Goal: Information Seeking & Learning: Learn about a topic

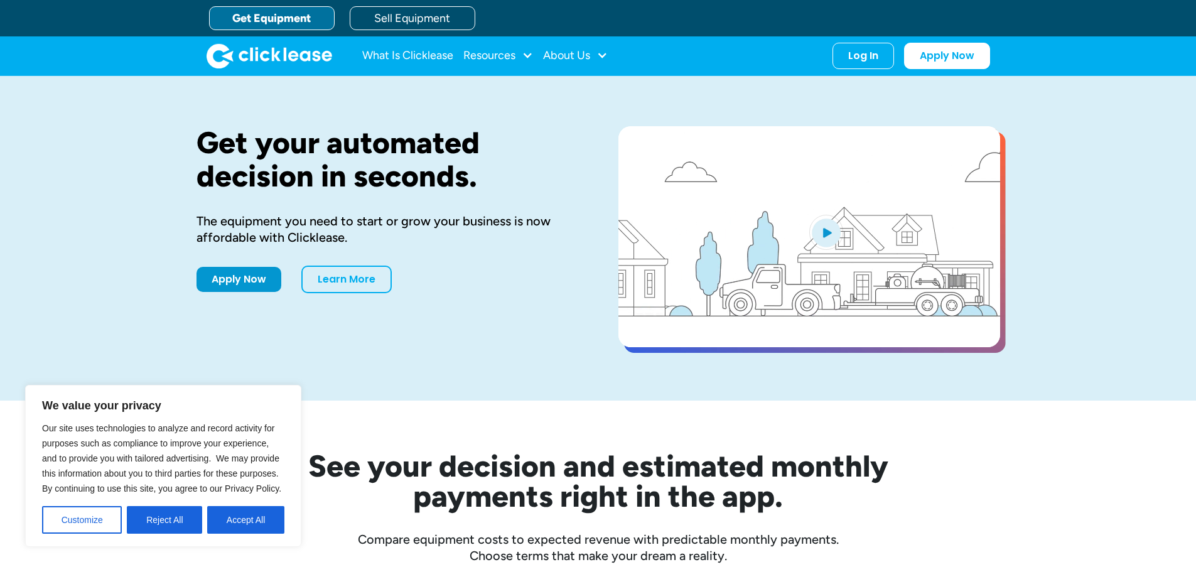
click at [102, 530] on button "Customize" at bounding box center [82, 520] width 80 height 28
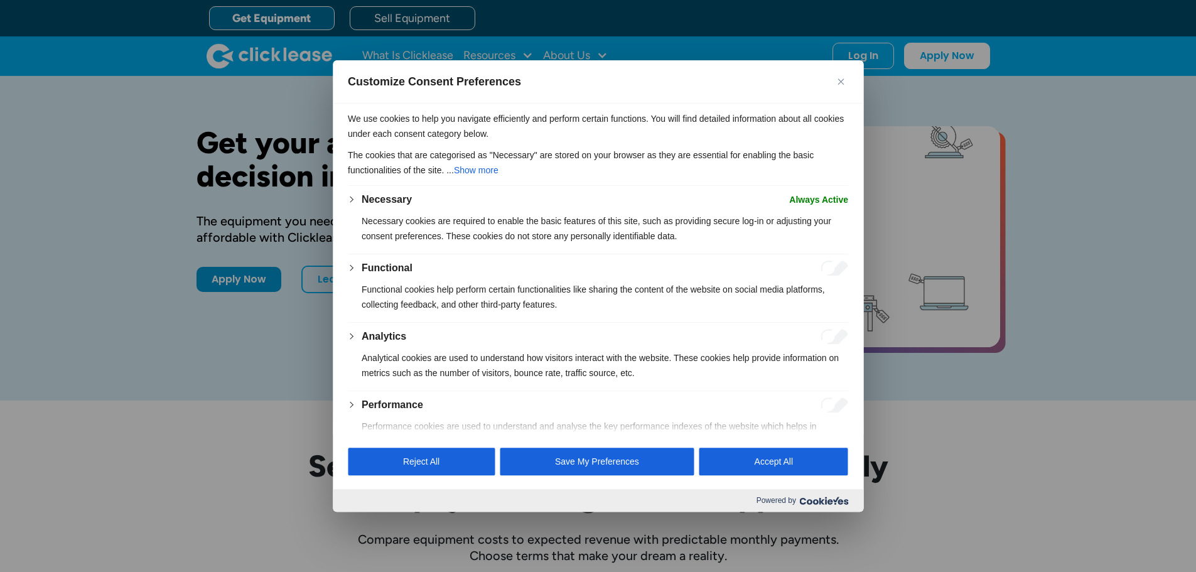
click at [840, 84] on img "Close" at bounding box center [841, 82] width 6 height 6
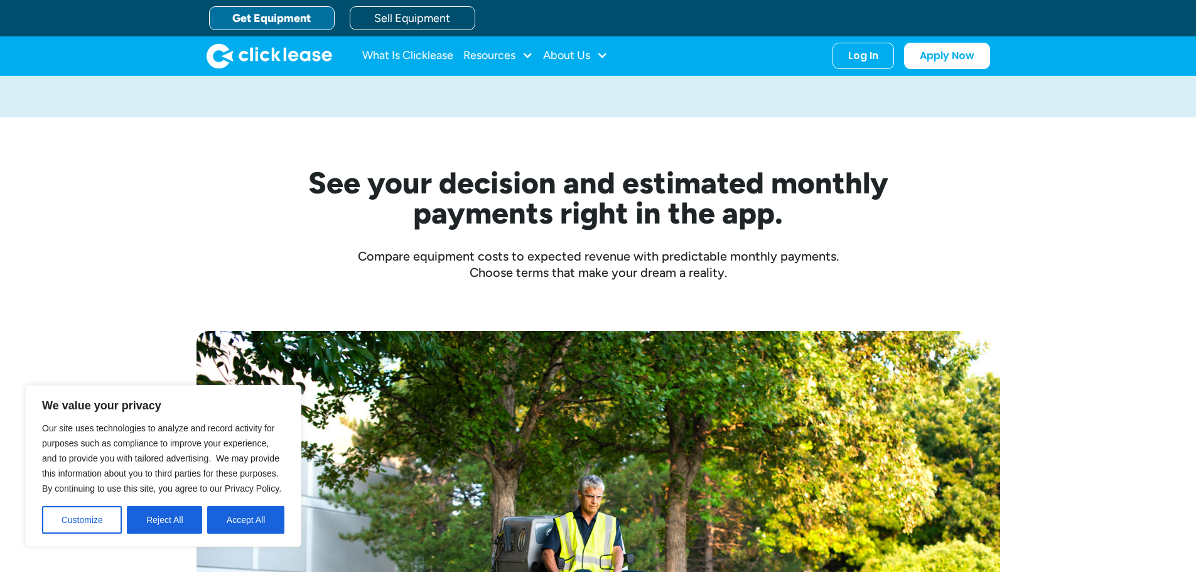
scroll to position [119, 0]
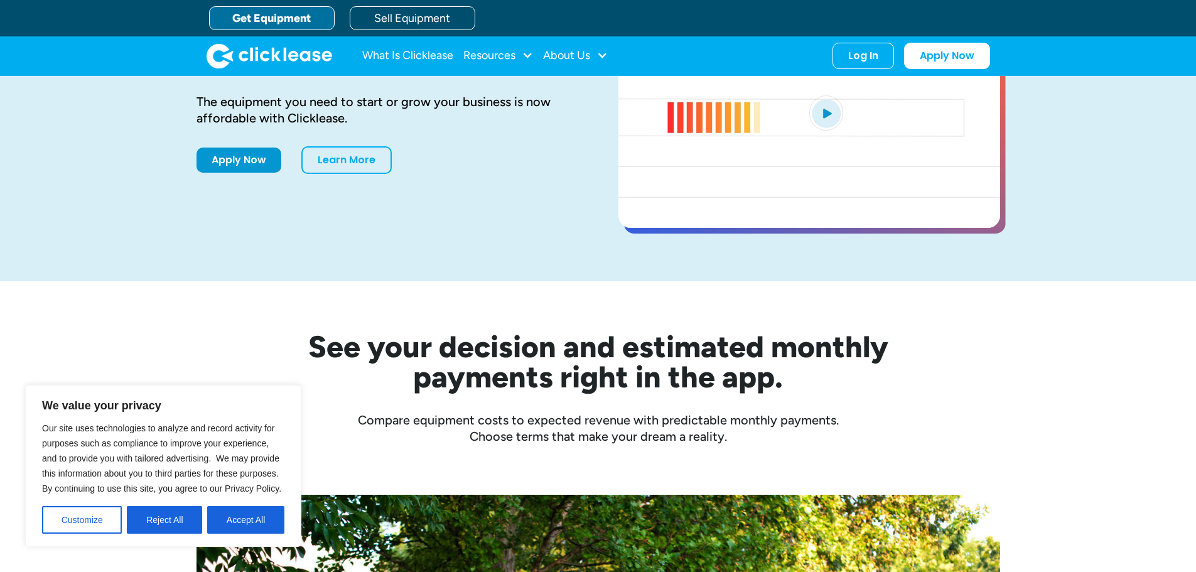
click at [244, 499] on div "Our site uses technologies to analyze and record activity for purposes such as …" at bounding box center [163, 477] width 242 height 113
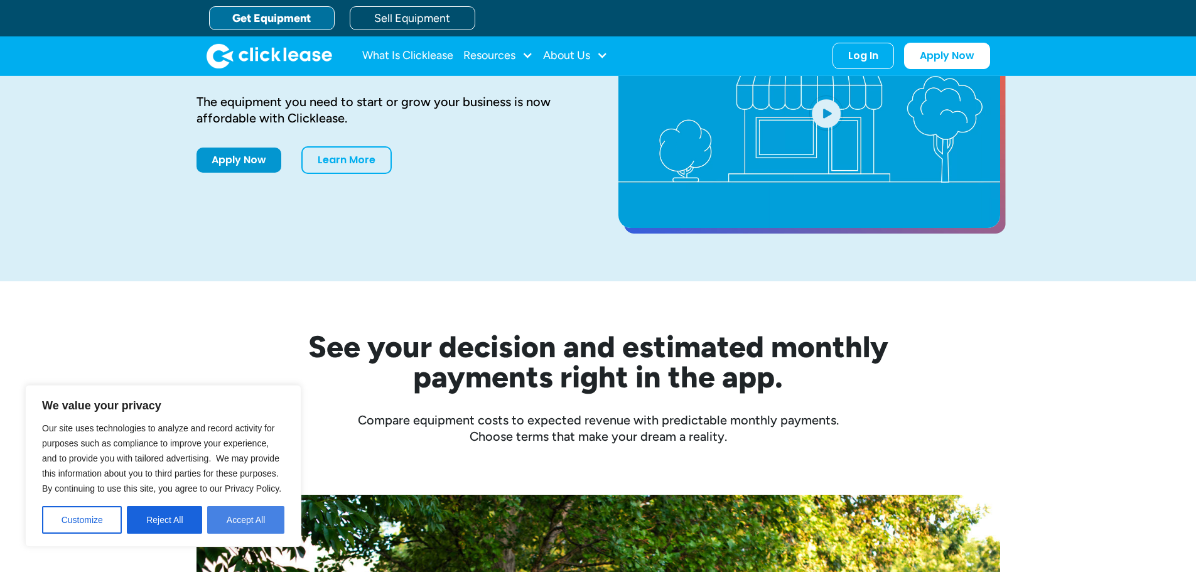
click at [243, 524] on button "Accept All" at bounding box center [245, 520] width 77 height 28
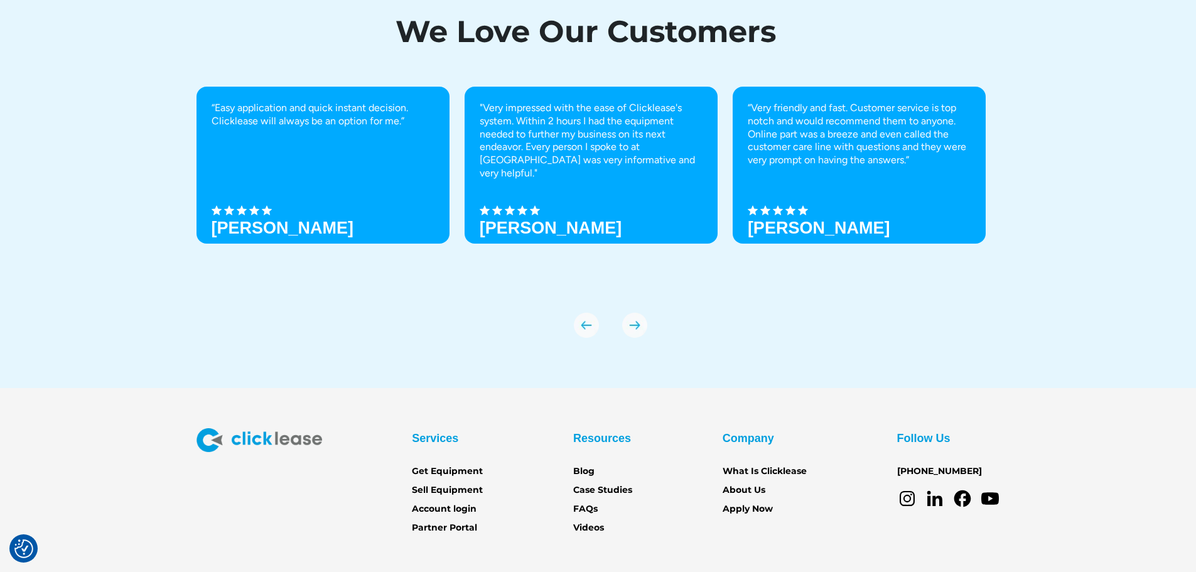
scroll to position [4354, 0]
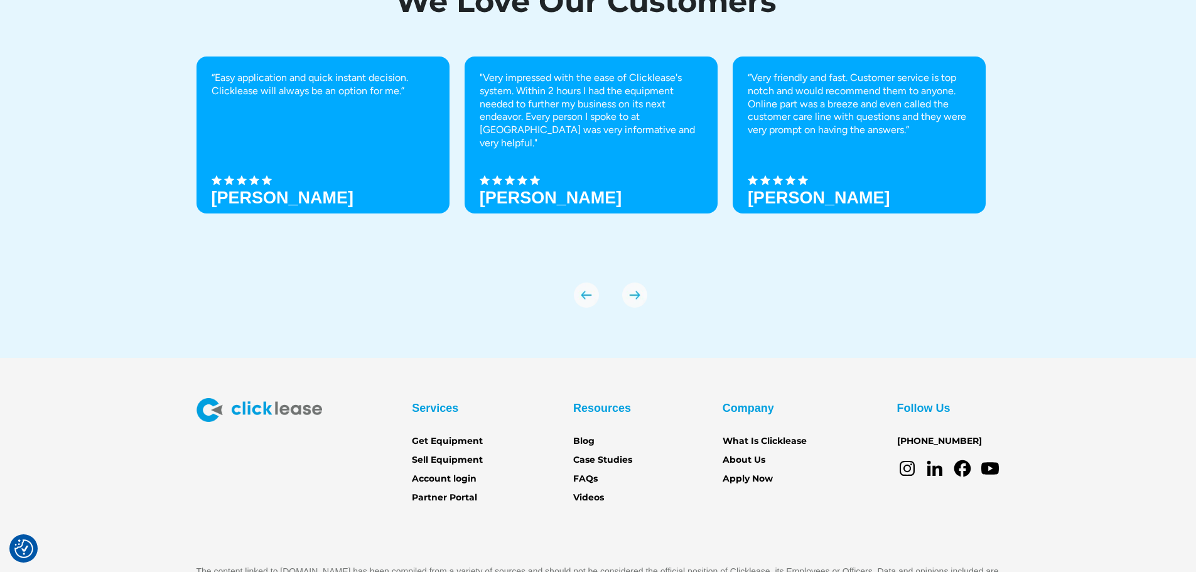
click at [725, 371] on section "Services Get Equipment Sell Equipment Account login Partner Portal Resources Bl…" at bounding box center [598, 504] width 1196 height 292
click at [722, 372] on section "Services Get Equipment Sell Equipment Account login Partner Portal Resources Bl…" at bounding box center [598, 504] width 1196 height 292
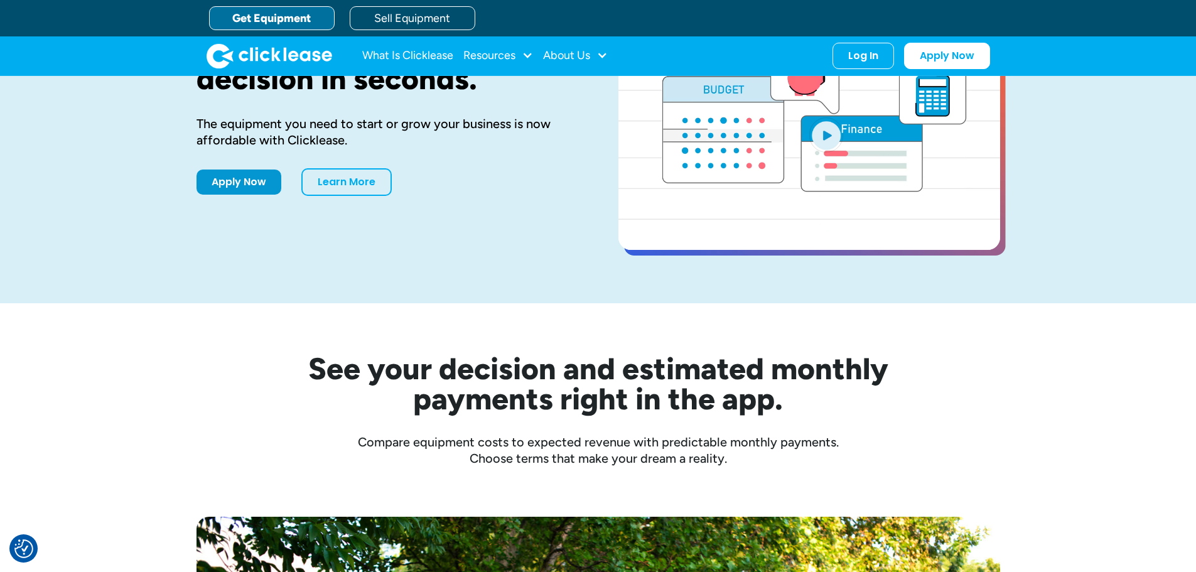
scroll to position [0, 0]
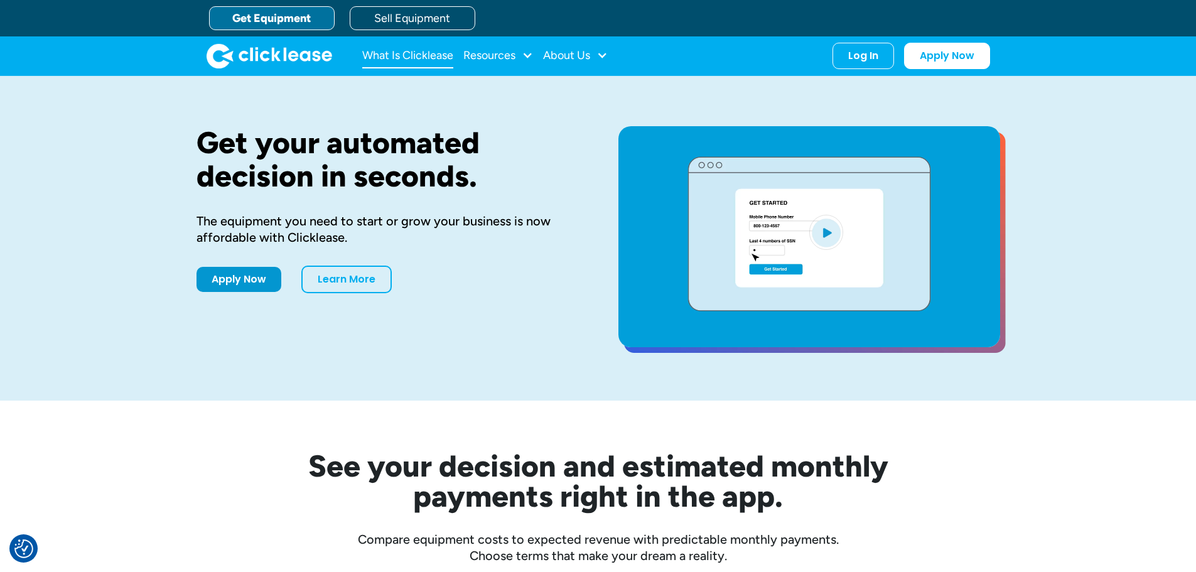
click at [390, 60] on link "What Is Clicklease" at bounding box center [407, 55] width 91 height 25
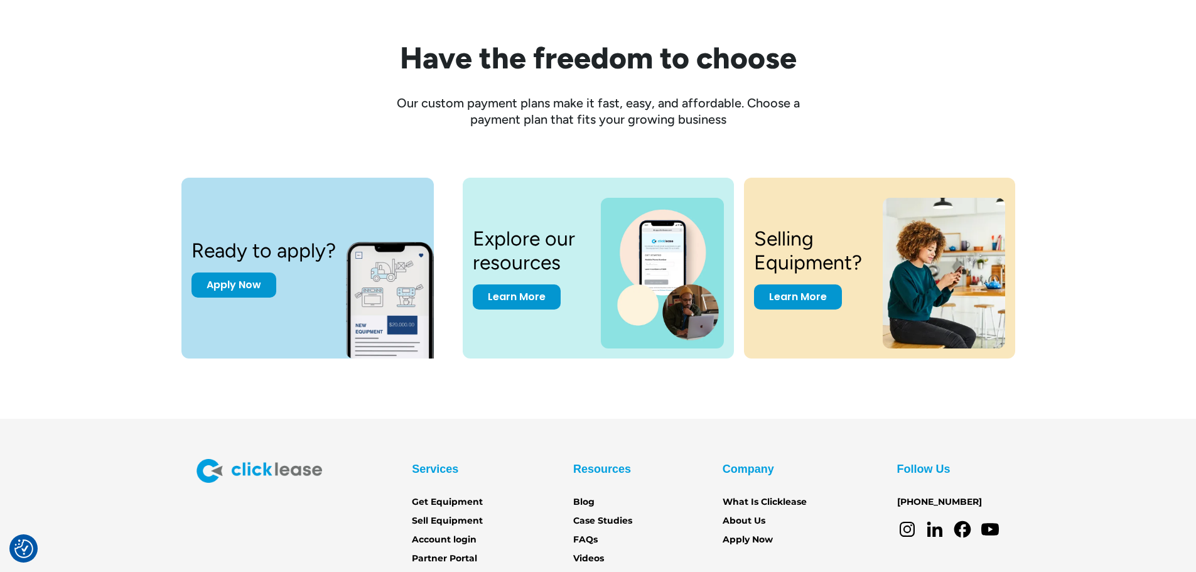
scroll to position [1743, 0]
